Goal: Task Accomplishment & Management: Manage account settings

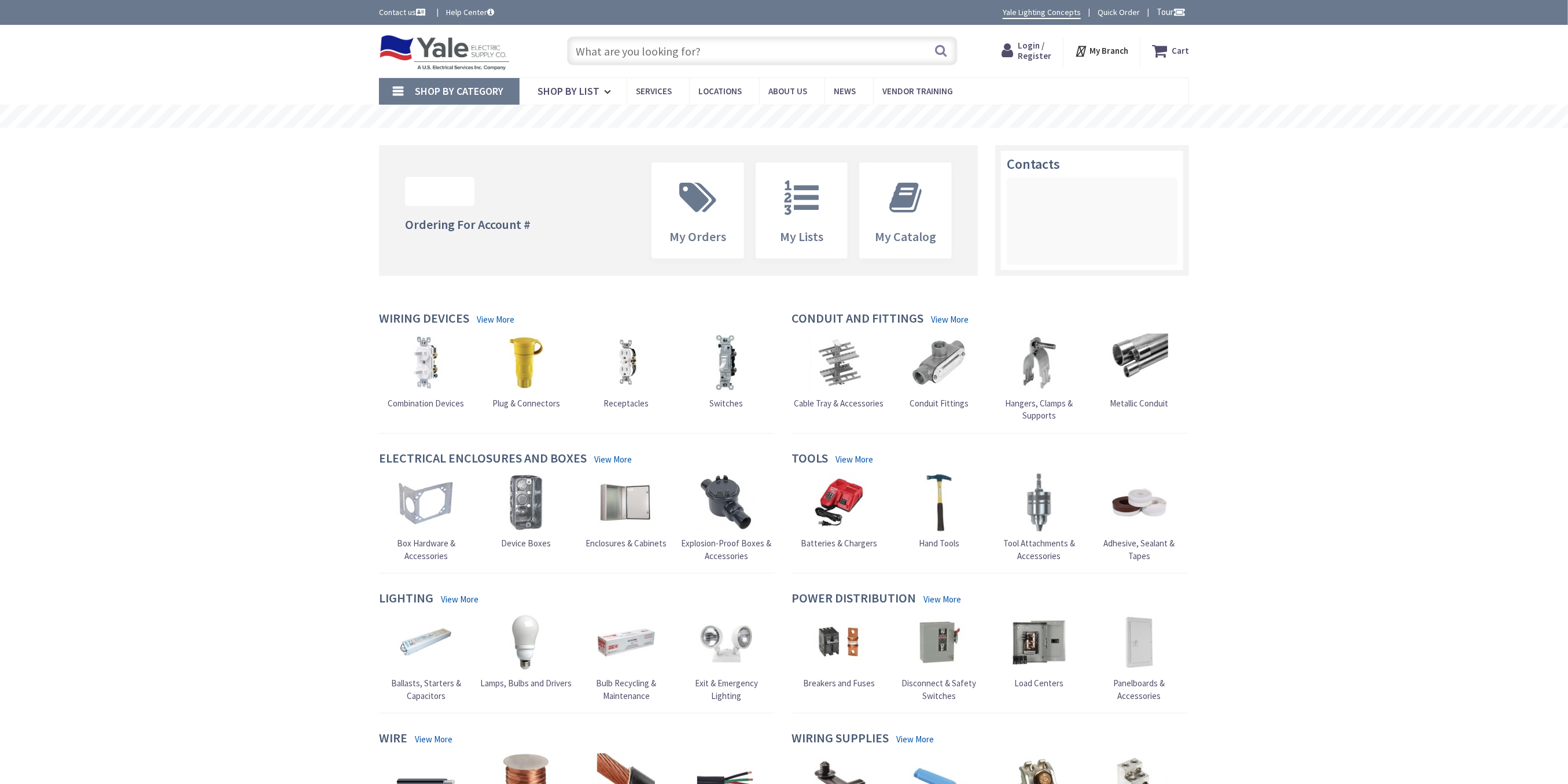
type input "[GEOGRAPHIC_DATA], [GEOGRAPHIC_DATA]"
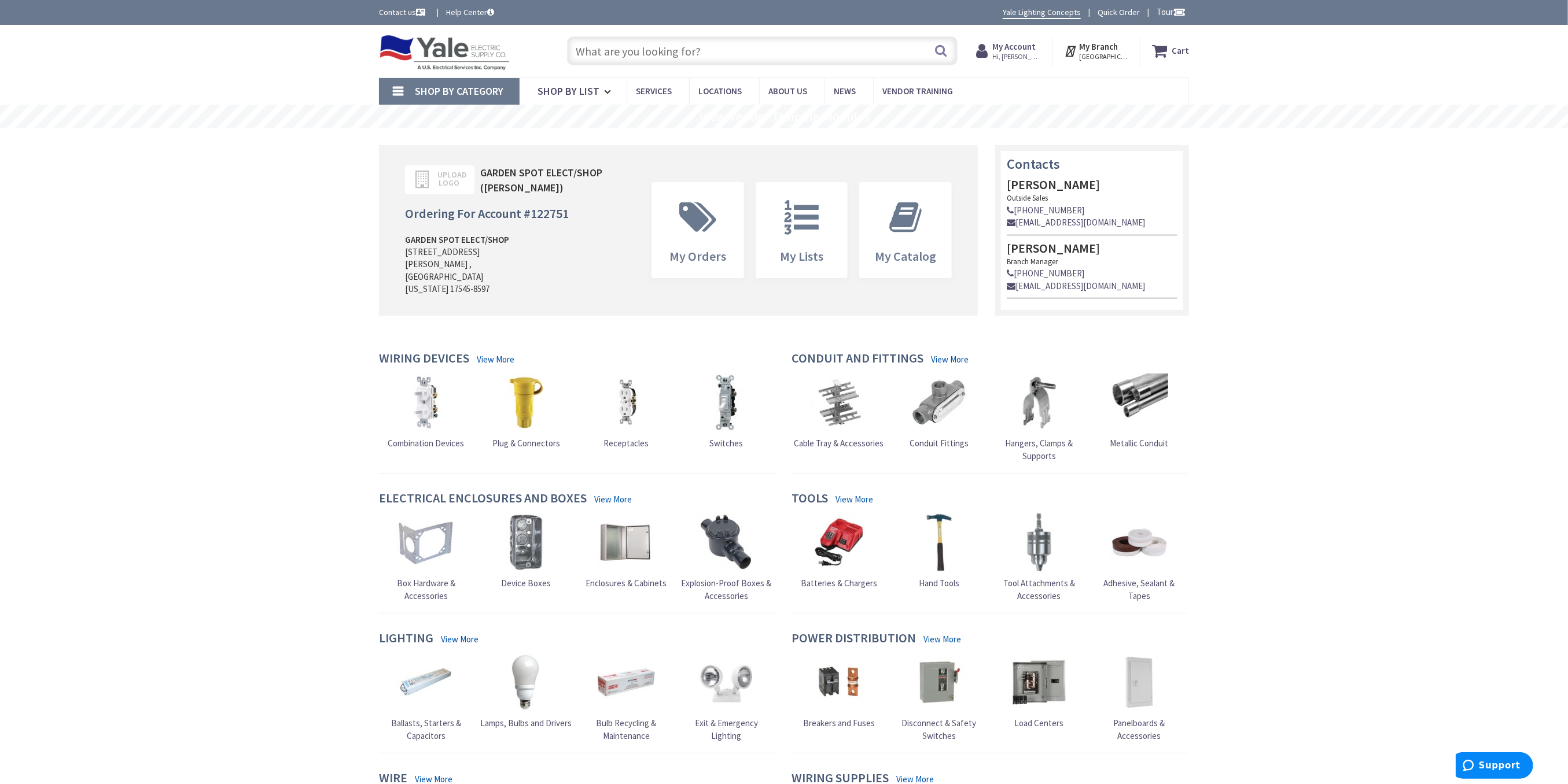
click at [628, 50] on input "text" at bounding box center [762, 51] width 390 height 29
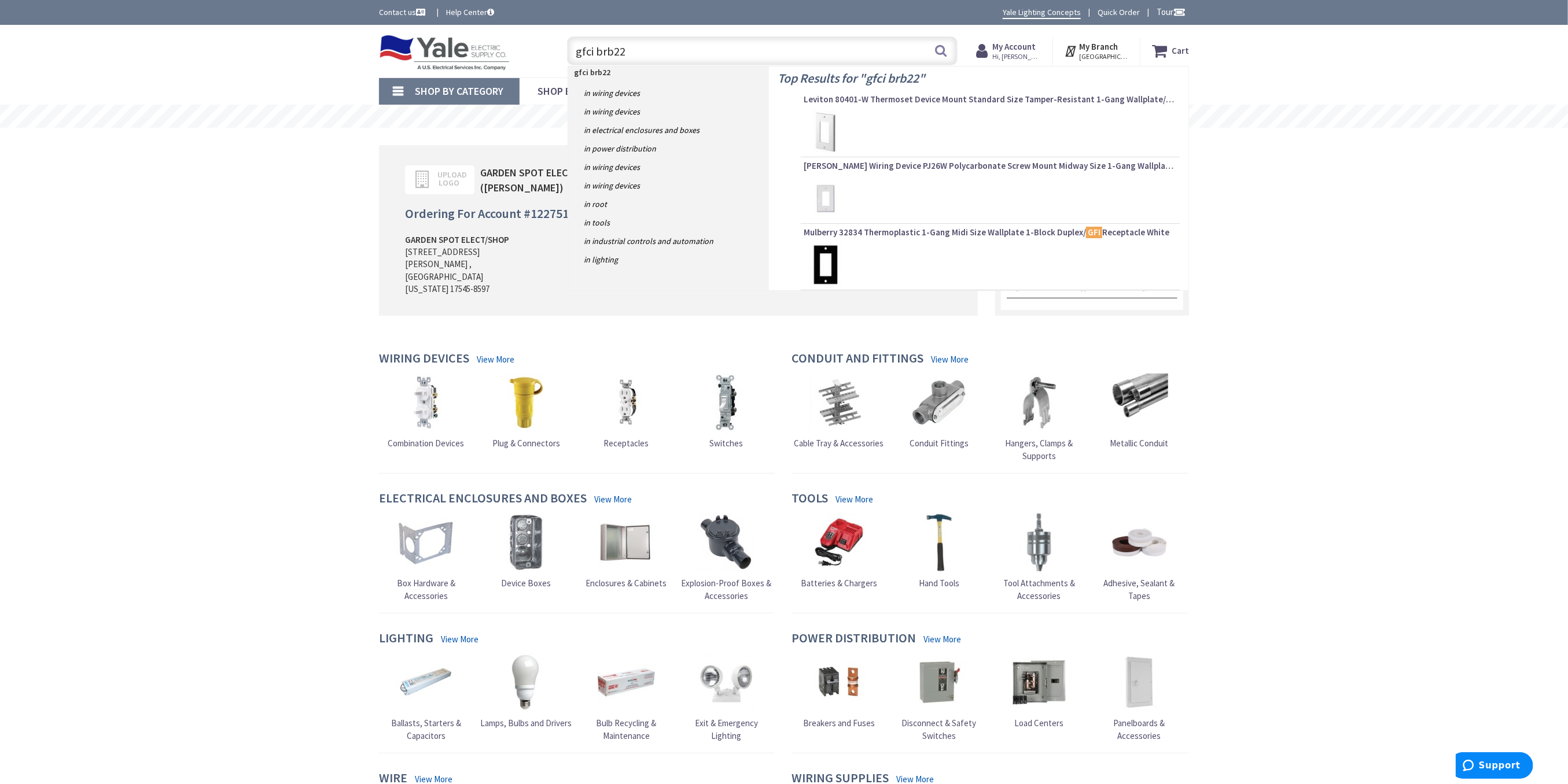
type input "gfci brb220"
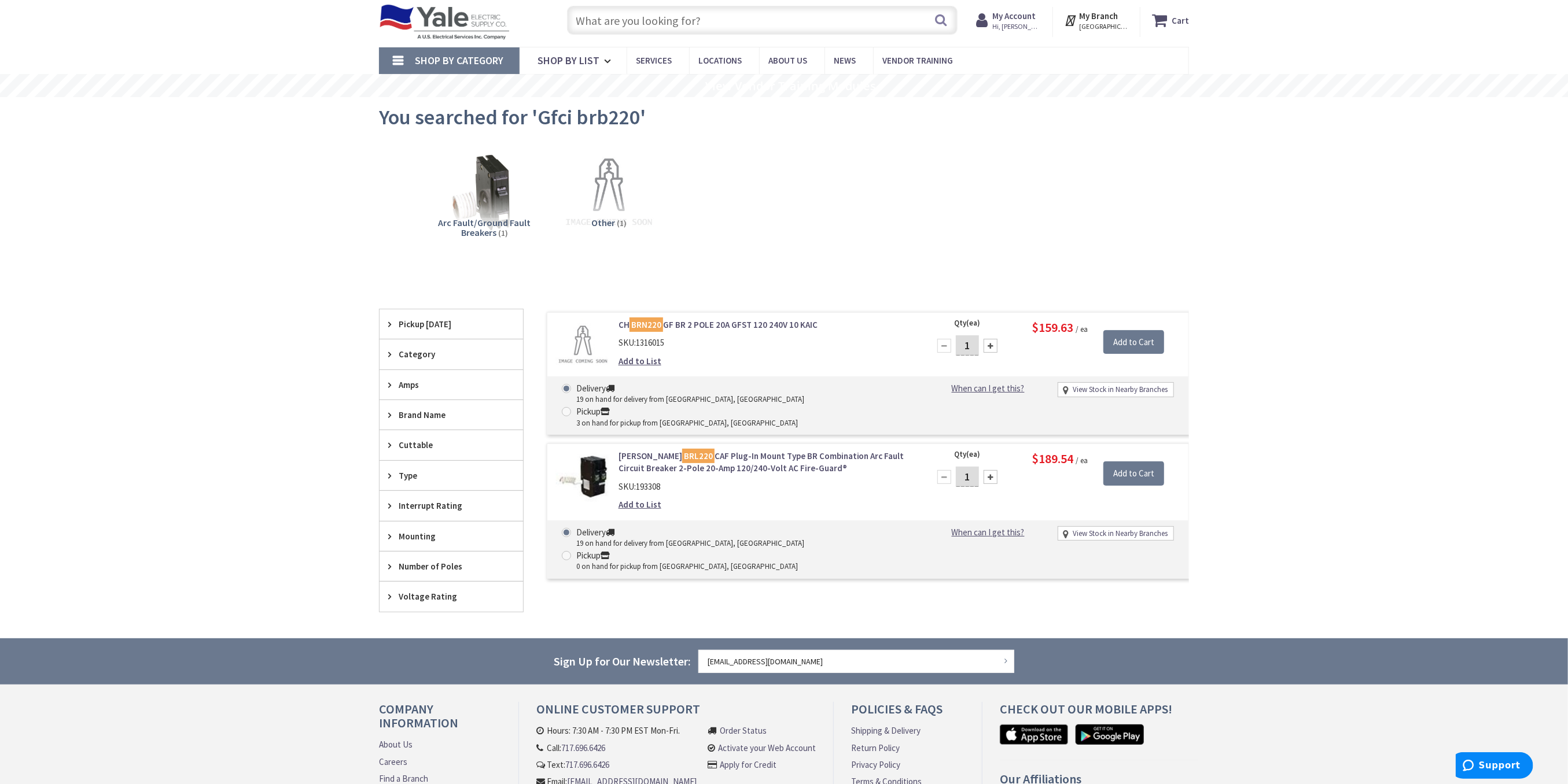
scroll to position [77, 0]
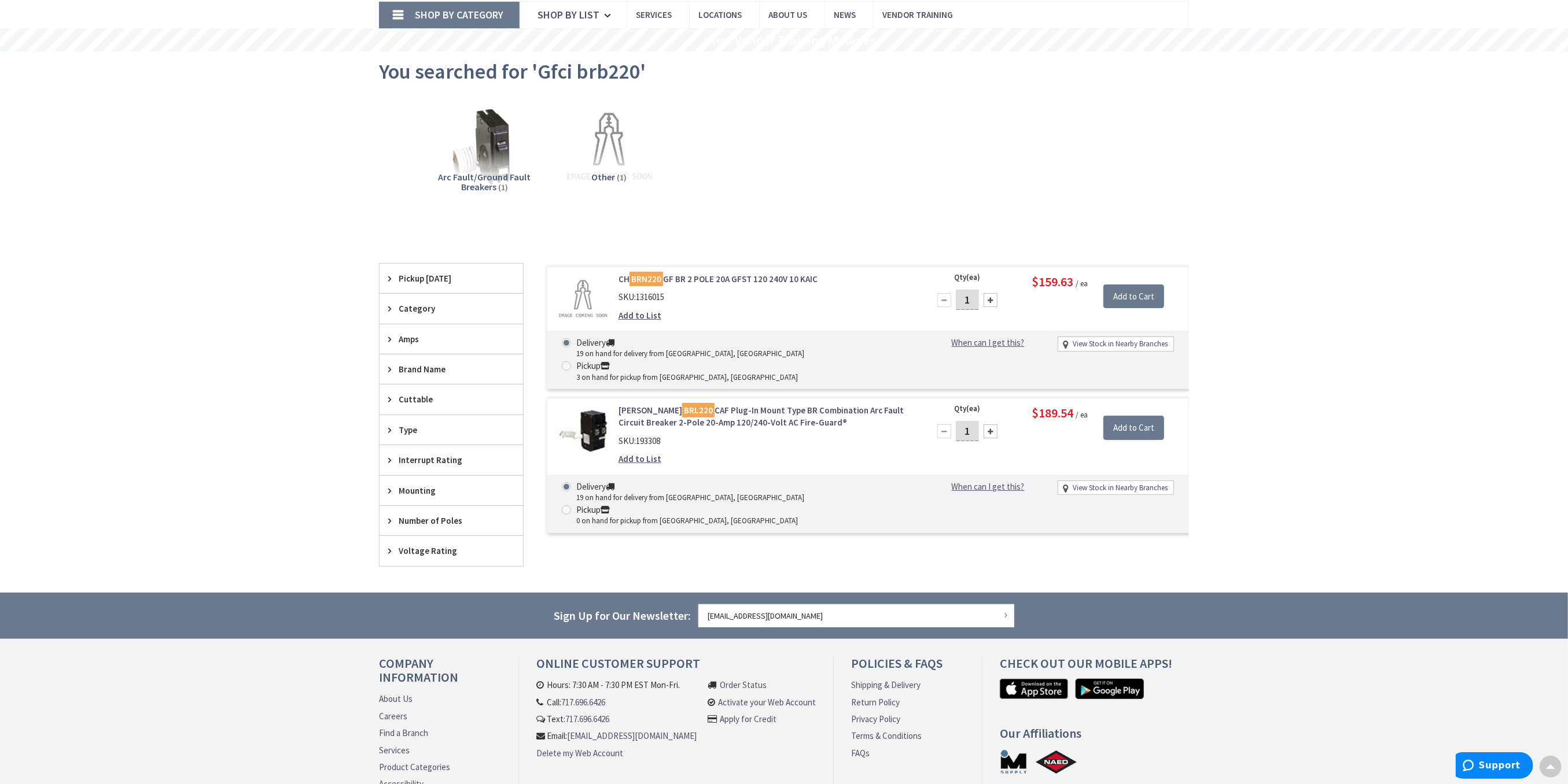
click at [741, 280] on link "CH BRN220 GF BR 2 POLE 20A GFST 120 240V 10 KAIC" at bounding box center [766, 279] width 295 height 13
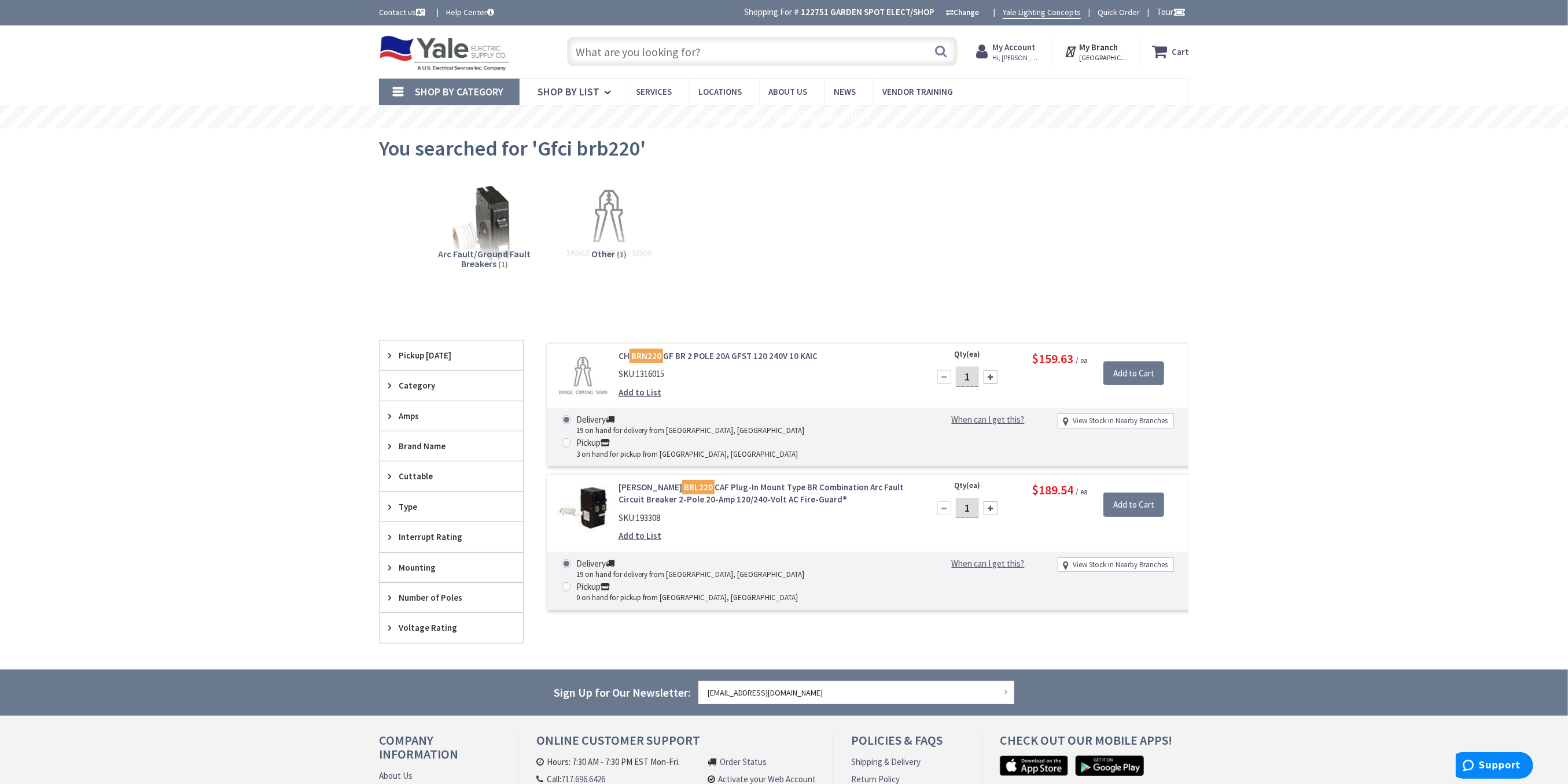
click at [636, 52] on input "text" at bounding box center [762, 51] width 390 height 29
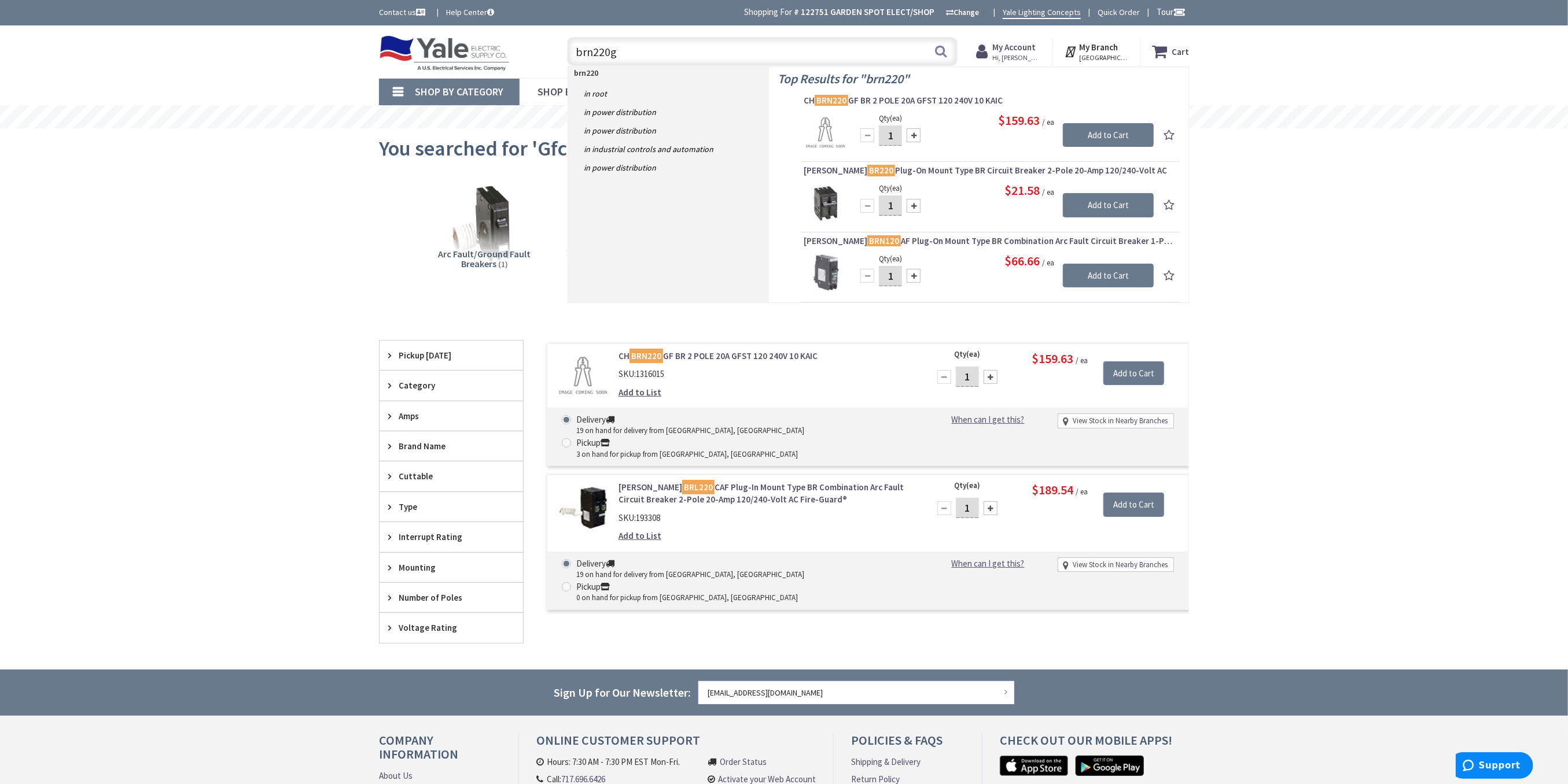
type input "brn220gf"
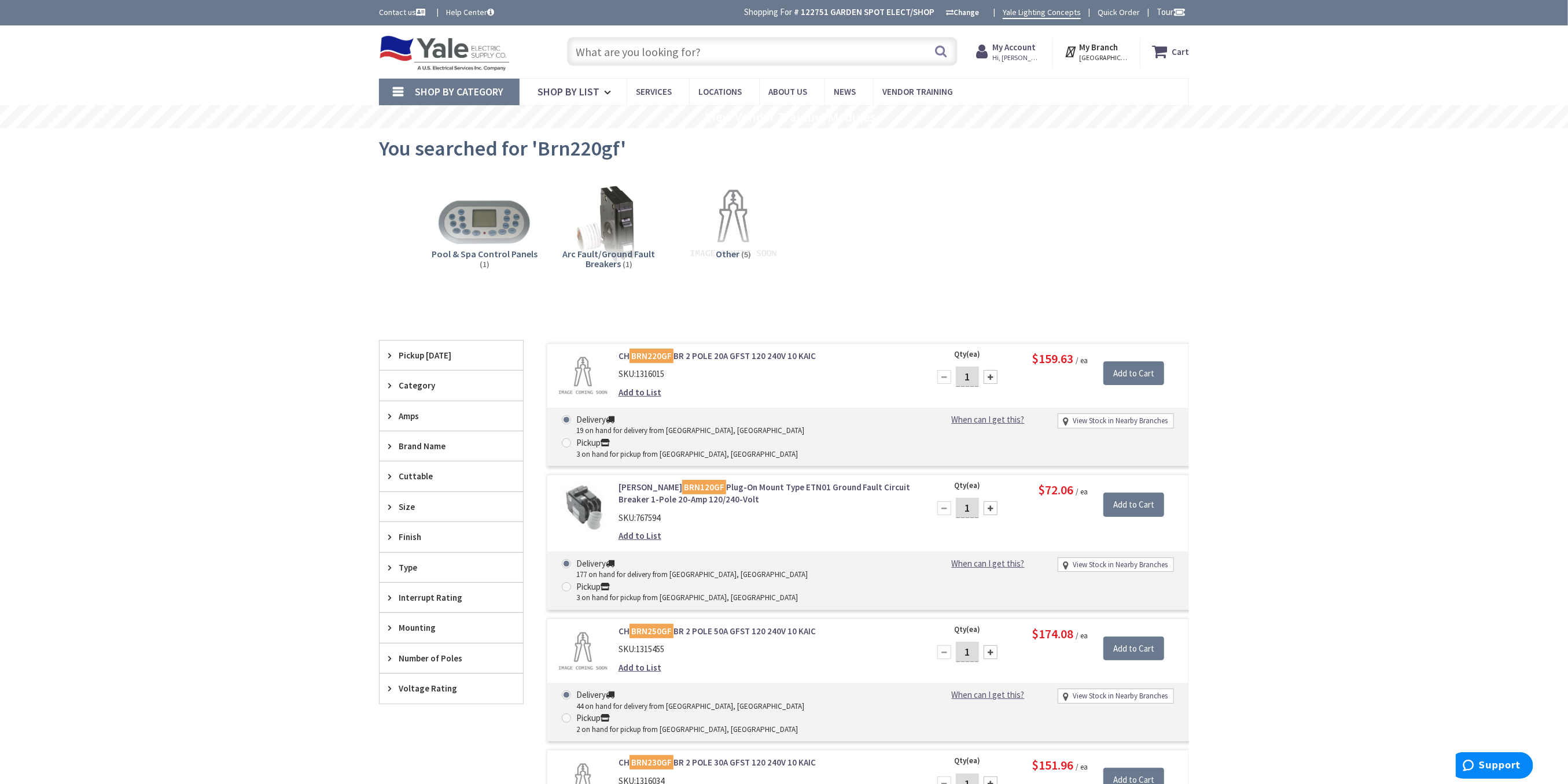
click at [633, 50] on input "text" at bounding box center [762, 51] width 390 height 29
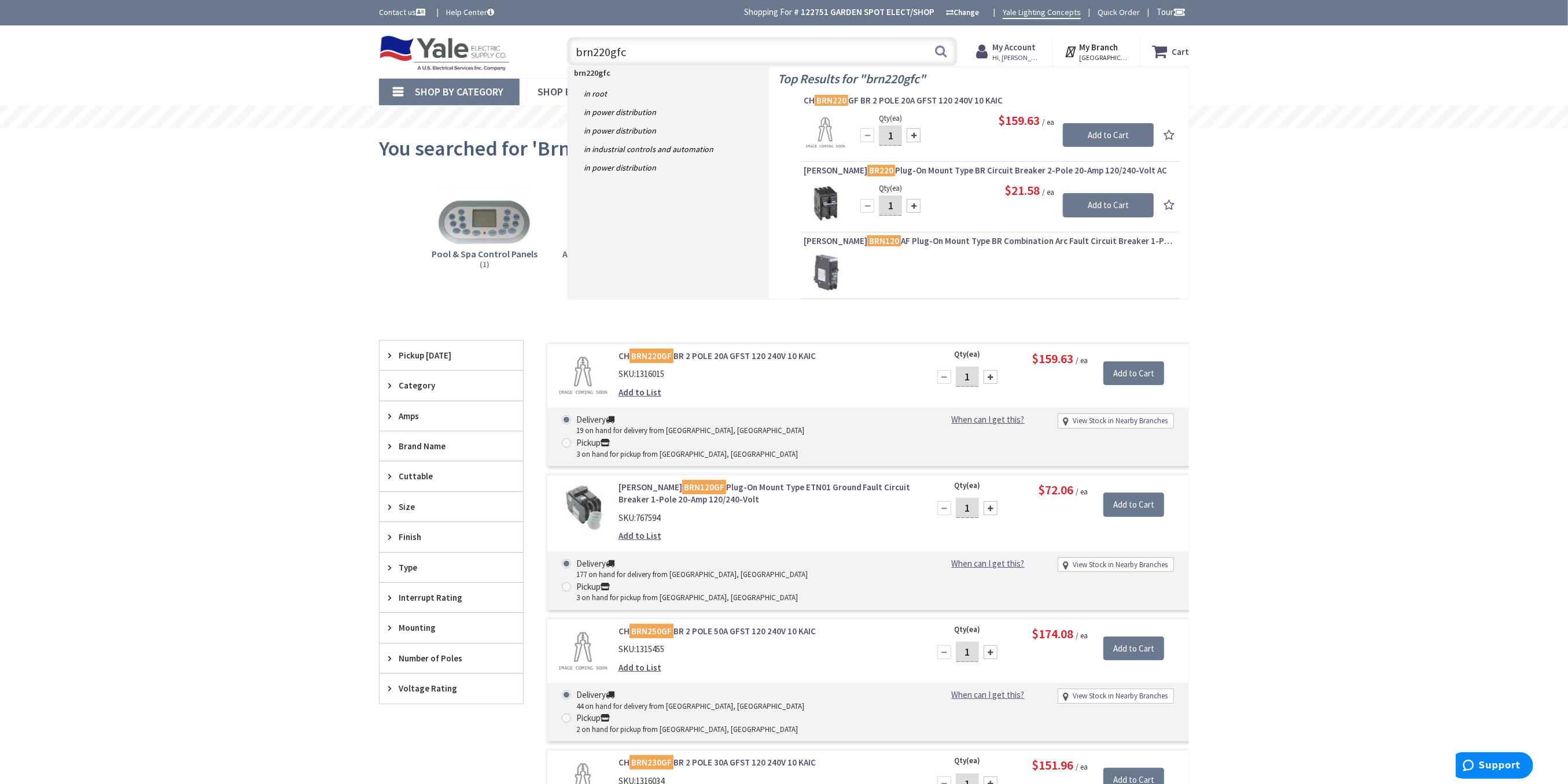
type input "brn220gfcs"
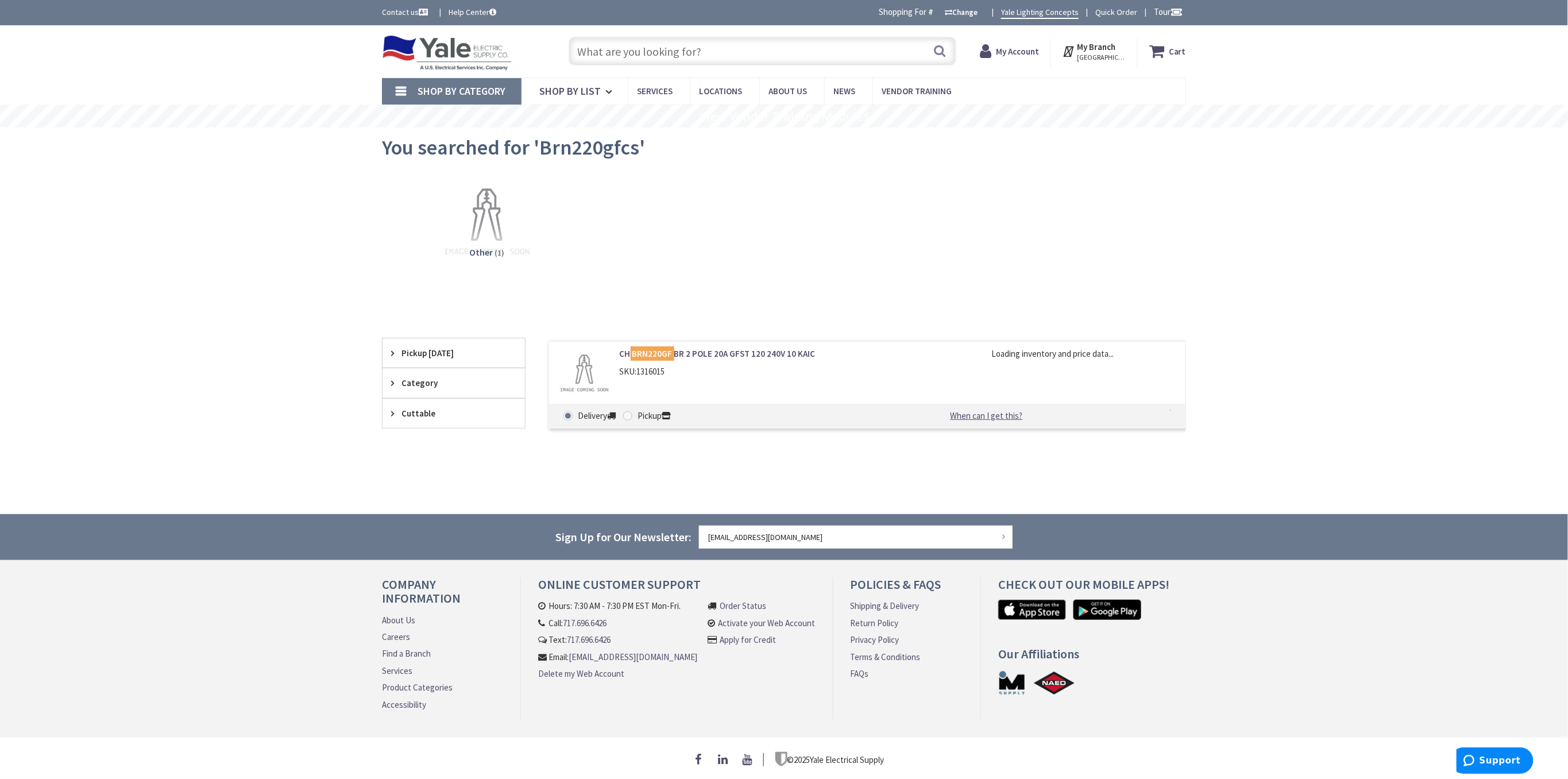
click at [1094, 51] on strong "My Branch" at bounding box center [1096, 47] width 38 height 11
drag, startPoint x: 1057, startPoint y: 240, endPoint x: 1067, endPoint y: 241, distance: 10.0
click at [1058, 253] on link "Change Branch" at bounding box center [1065, 265] width 75 height 24
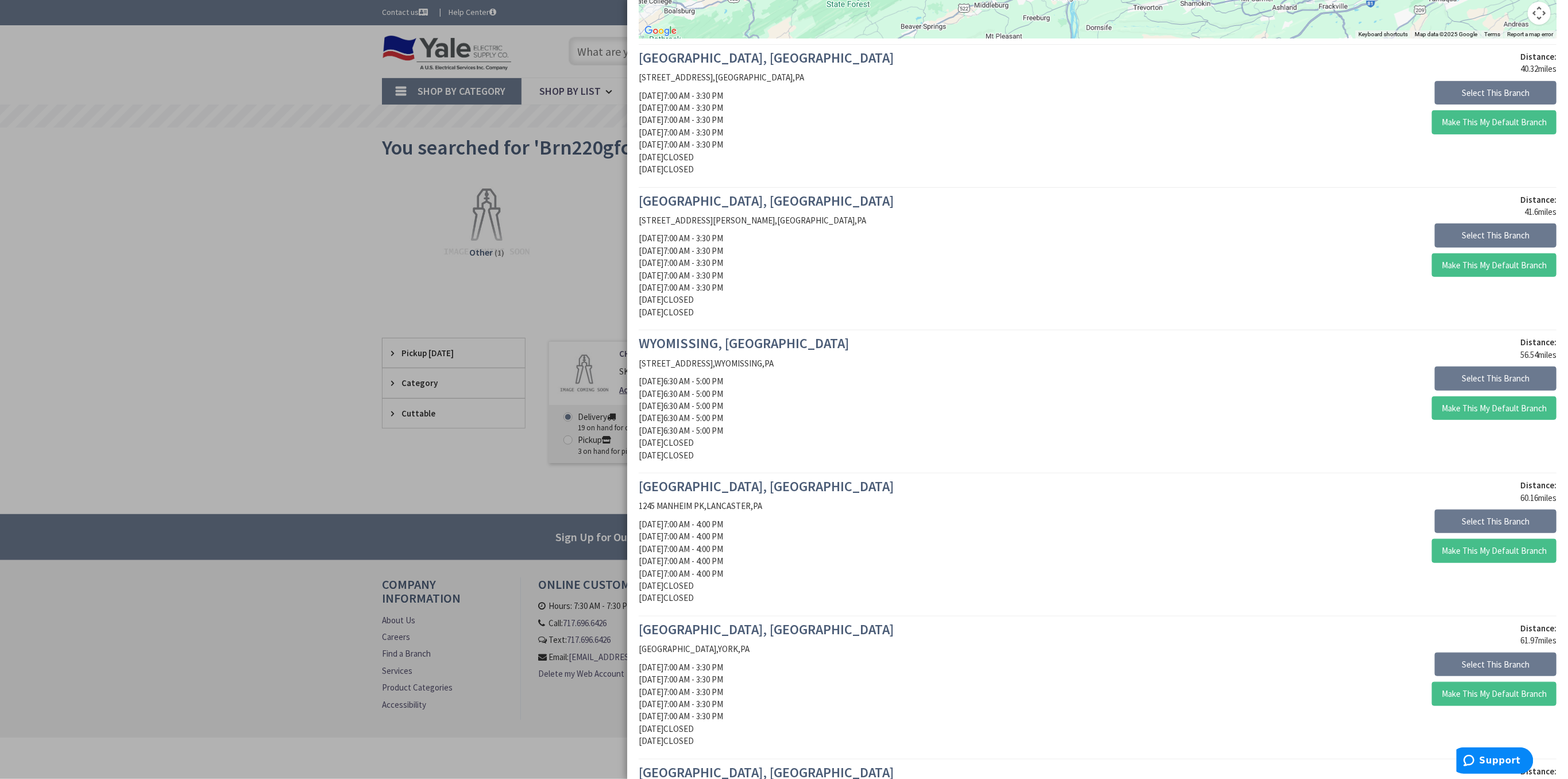
scroll to position [272, 0]
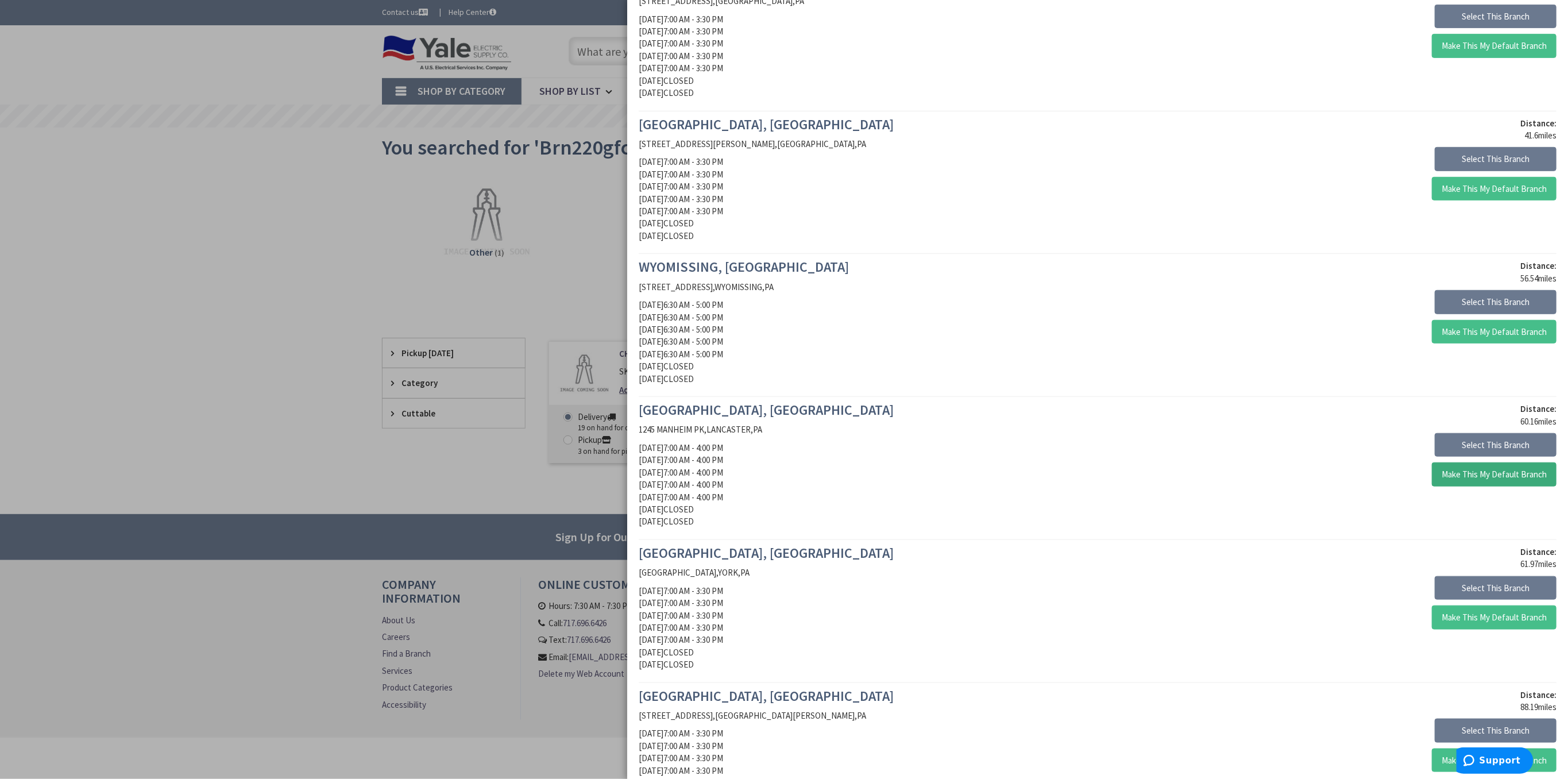
click at [1462, 477] on button "Make This My Default Branch" at bounding box center [1494, 474] width 125 height 24
